Goal: Task Accomplishment & Management: Manage account settings

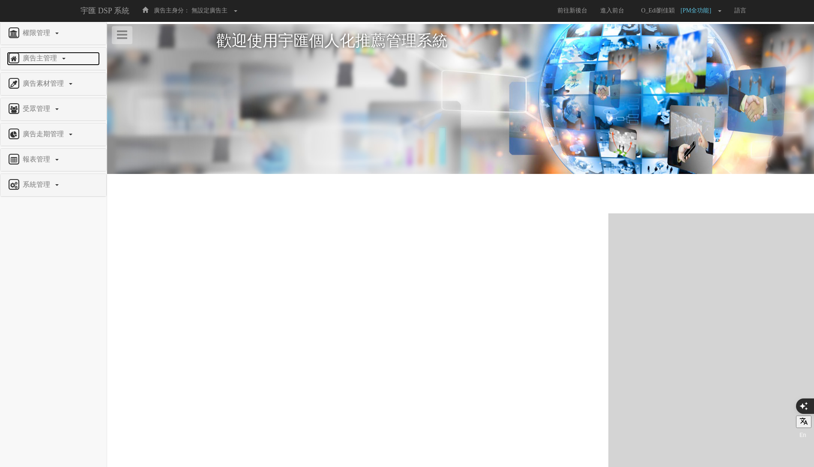
click at [50, 54] on span "廣告主管理" at bounding box center [41, 57] width 41 height 7
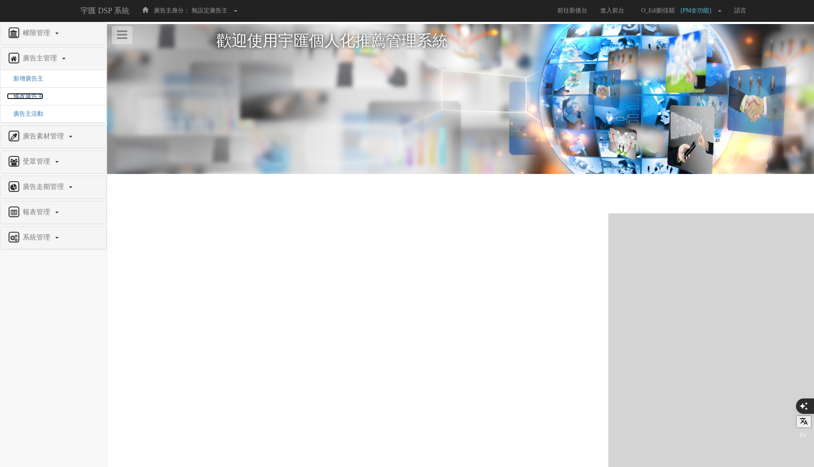
click at [37, 93] on span "修改廣告主" at bounding box center [25, 96] width 36 height 6
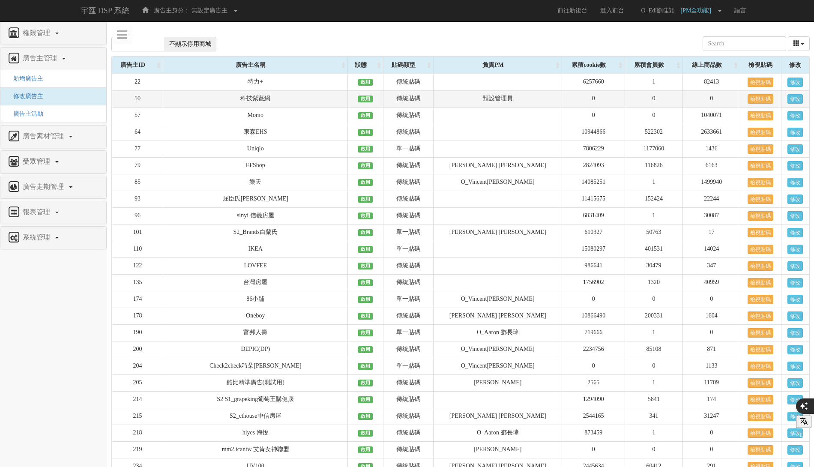
scroll to position [820, 0]
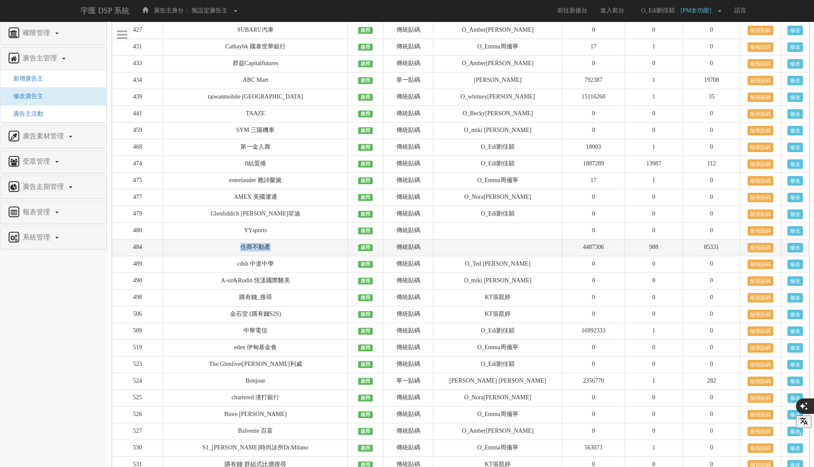
drag, startPoint x: 251, startPoint y: 230, endPoint x: 325, endPoint y: 230, distance: 73.6
click at [326, 239] on td "住商不動產" at bounding box center [255, 247] width 185 height 17
copy td "住商不動產"
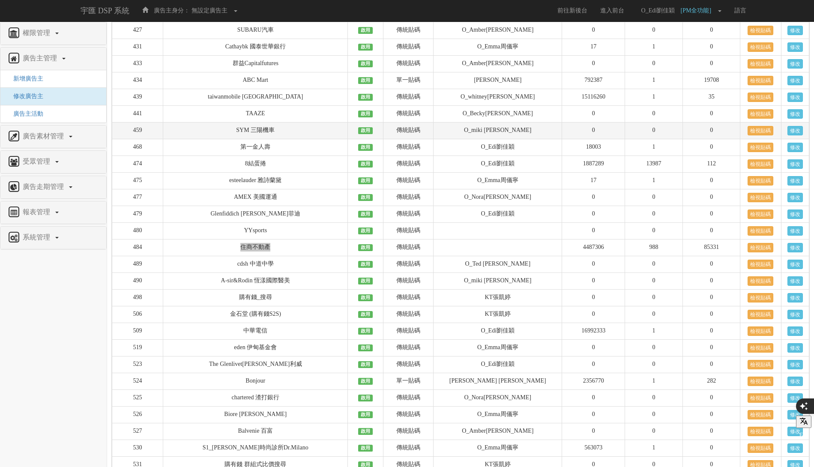
scroll to position [9600, 0]
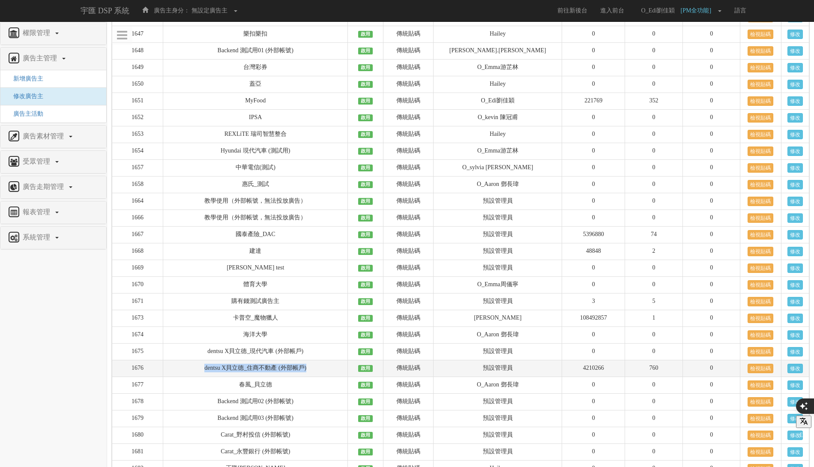
drag, startPoint x: 212, startPoint y: 233, endPoint x: 350, endPoint y: 234, distance: 138.7
click at [348, 360] on td "dentsu X貝立德_住商不動產 (外部帳戶)" at bounding box center [255, 368] width 185 height 17
copy td "dentsu X貝立德_住商不動產 (外部帳戶)"
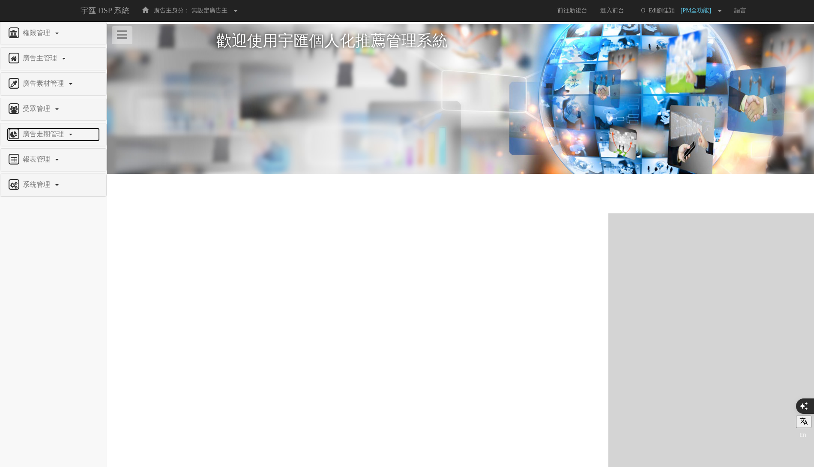
click at [44, 135] on span "廣告走期管理" at bounding box center [45, 133] width 48 height 7
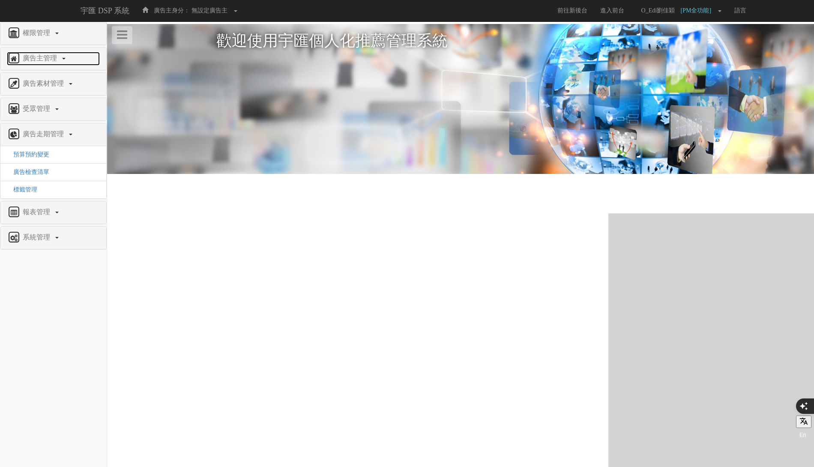
click at [48, 63] on link "廣告主管理" at bounding box center [53, 59] width 93 height 14
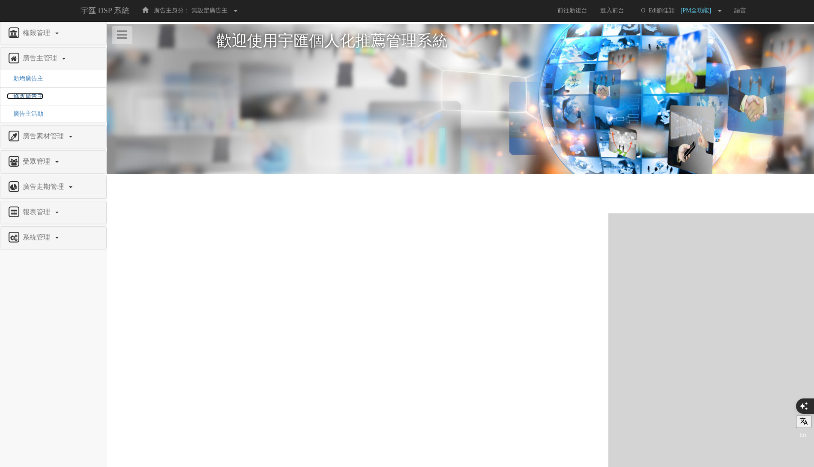
click at [34, 94] on span "修改廣告主" at bounding box center [25, 96] width 36 height 6
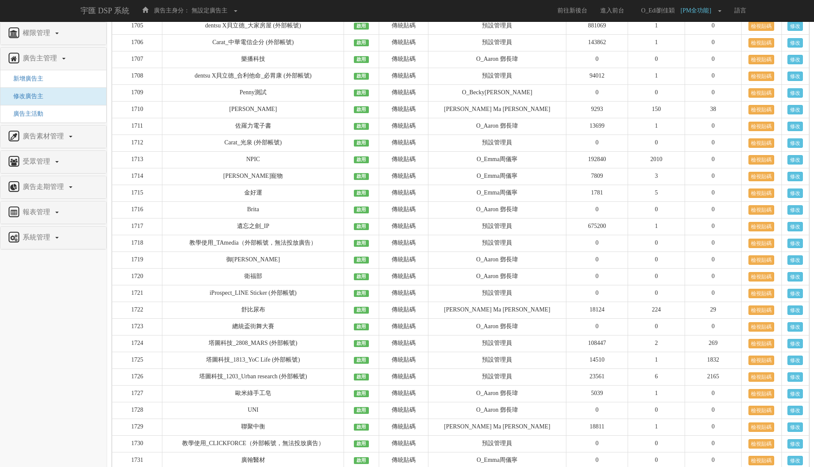
scroll to position [8661, 0]
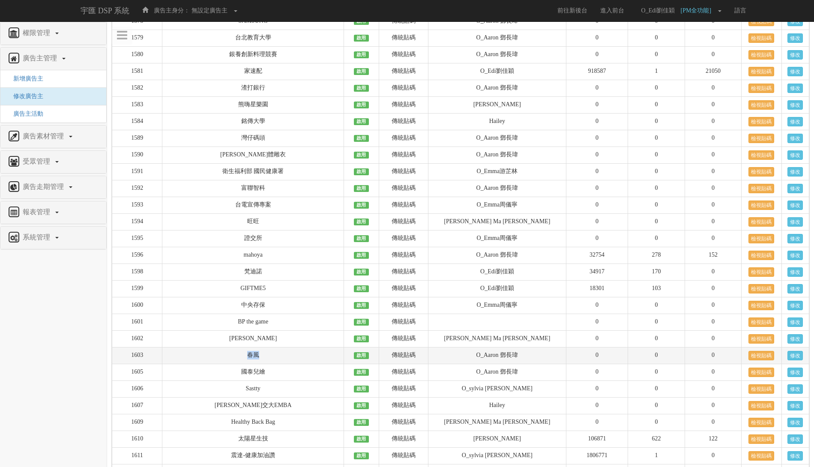
drag, startPoint x: 264, startPoint y: 235, endPoint x: 285, endPoint y: 235, distance: 20.6
click at [285, 347] on td "春風" at bounding box center [253, 355] width 182 height 17
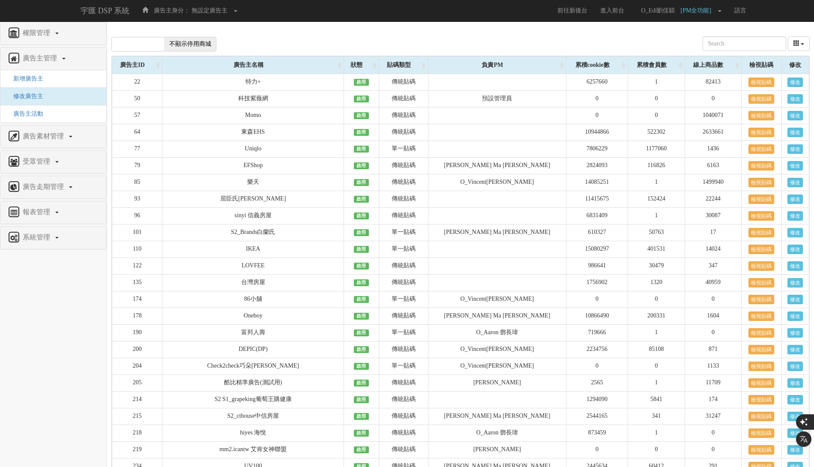
scroll to position [9600, 0]
